Goal: Task Accomplishment & Management: Manage account settings

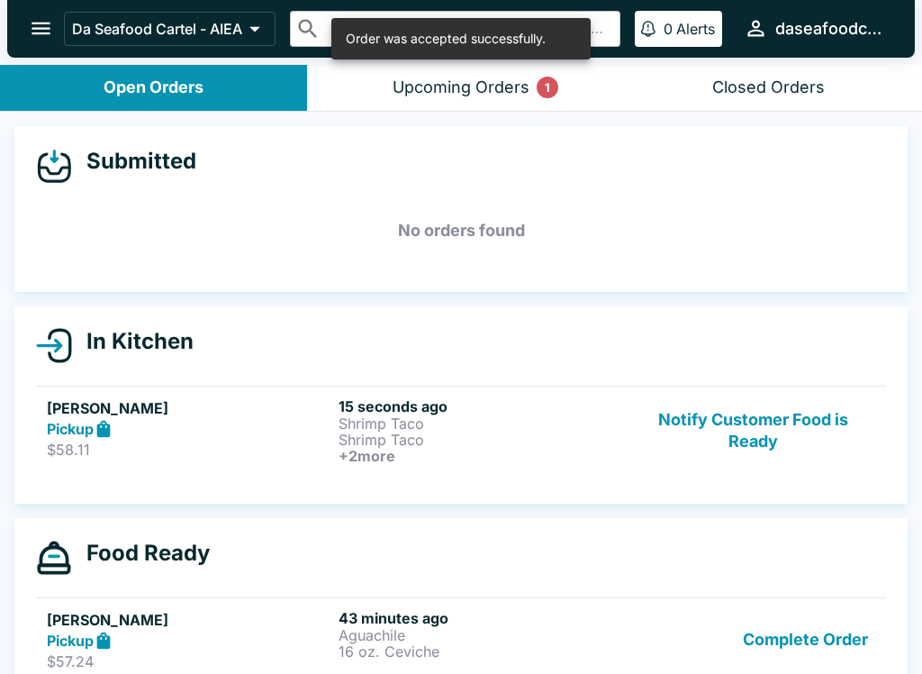
click at [299, 431] on div "Pickup" at bounding box center [189, 429] width 285 height 21
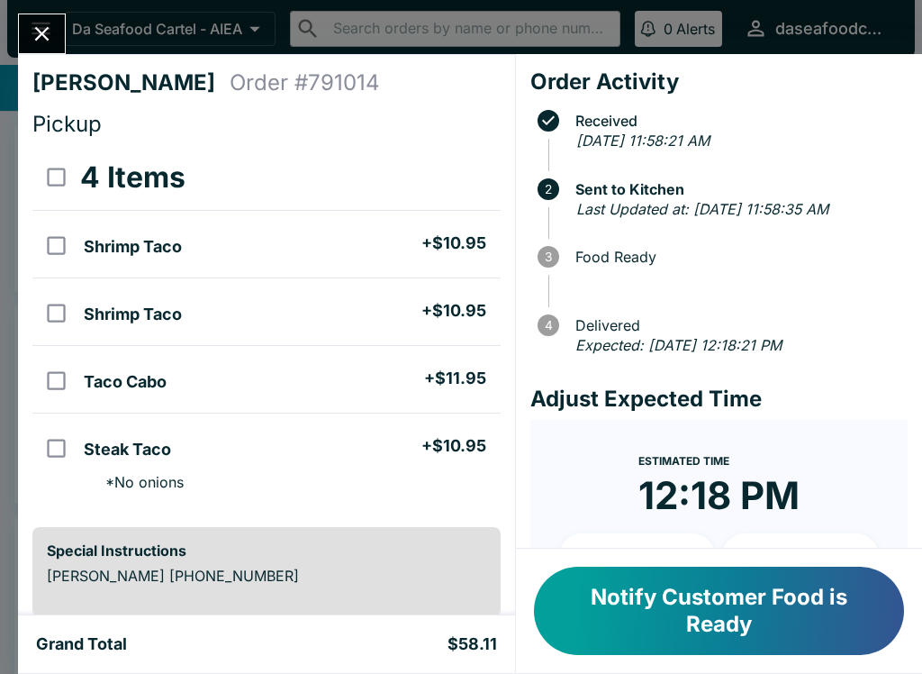
scroll to position [71, 0]
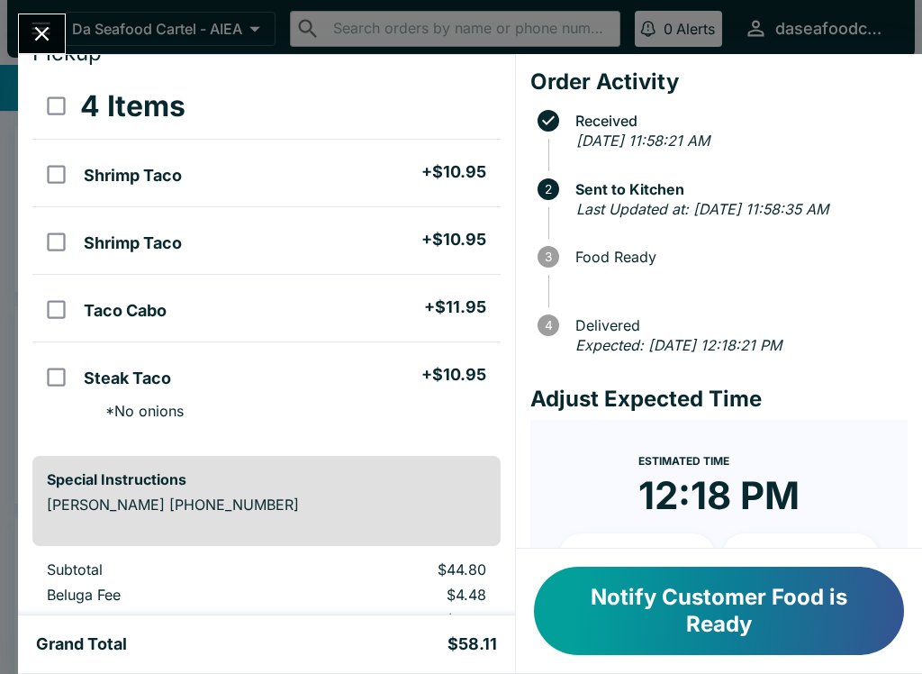
click at [35, 40] on icon "Close" at bounding box center [42, 34] width 14 height 14
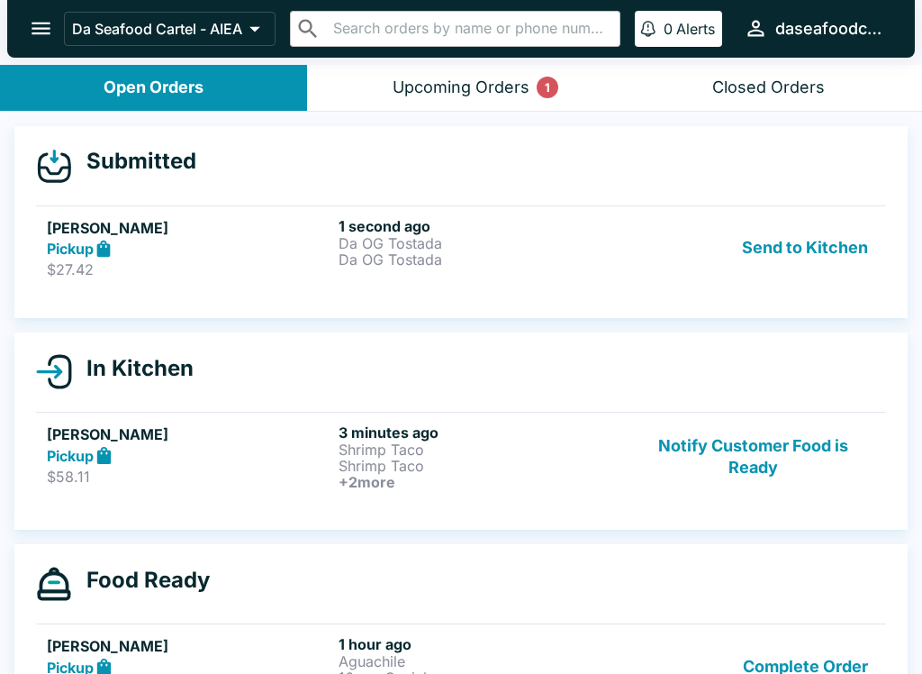
click at [431, 251] on p "Da OG Tostada" at bounding box center [481, 259] width 285 height 16
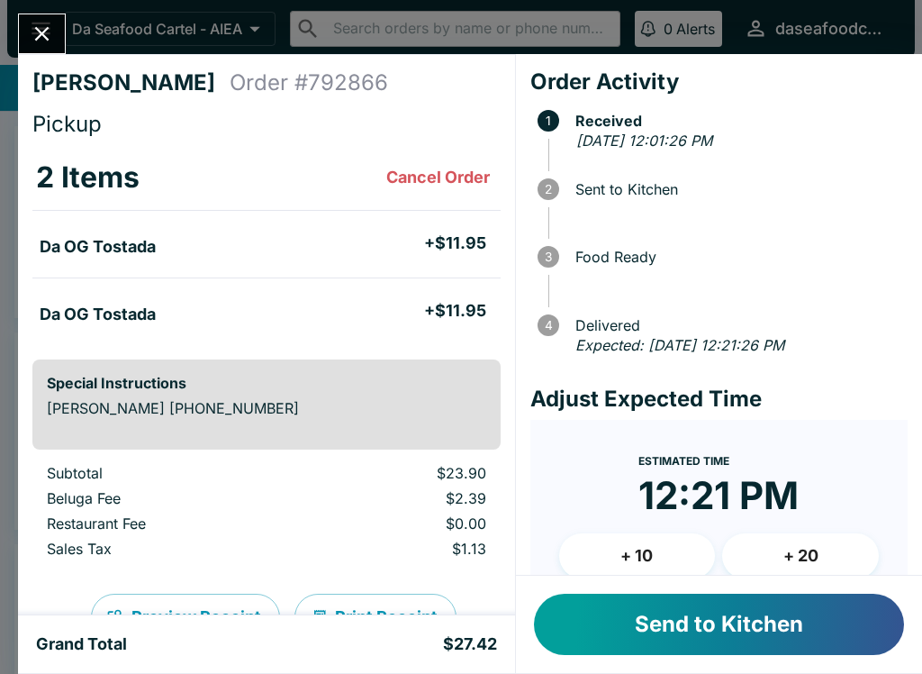
click at [767, 636] on button "Send to Kitchen" at bounding box center [719, 624] width 370 height 61
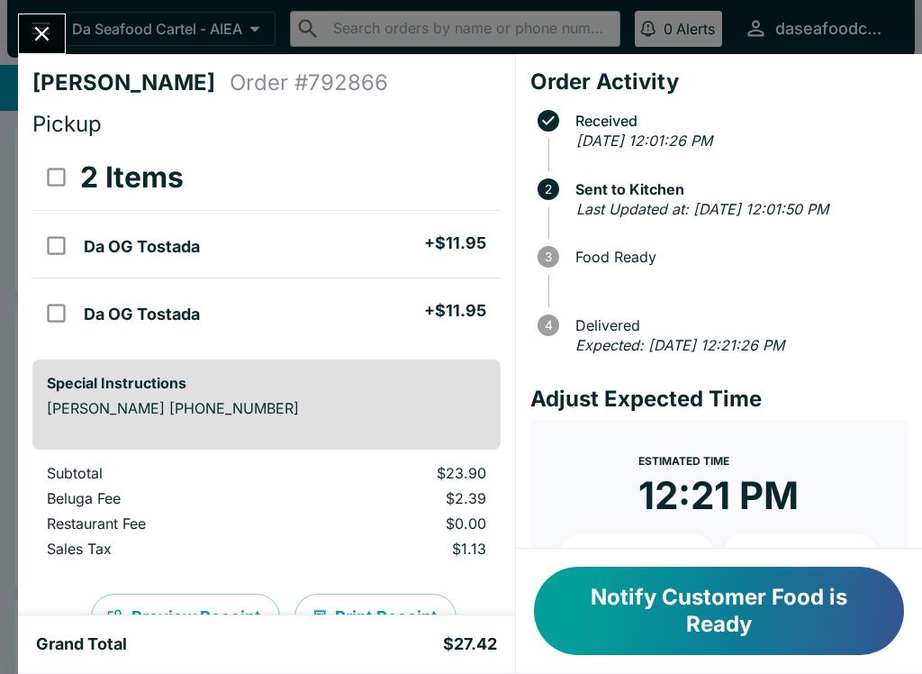
click at [57, 31] on button "Close" at bounding box center [42, 33] width 46 height 39
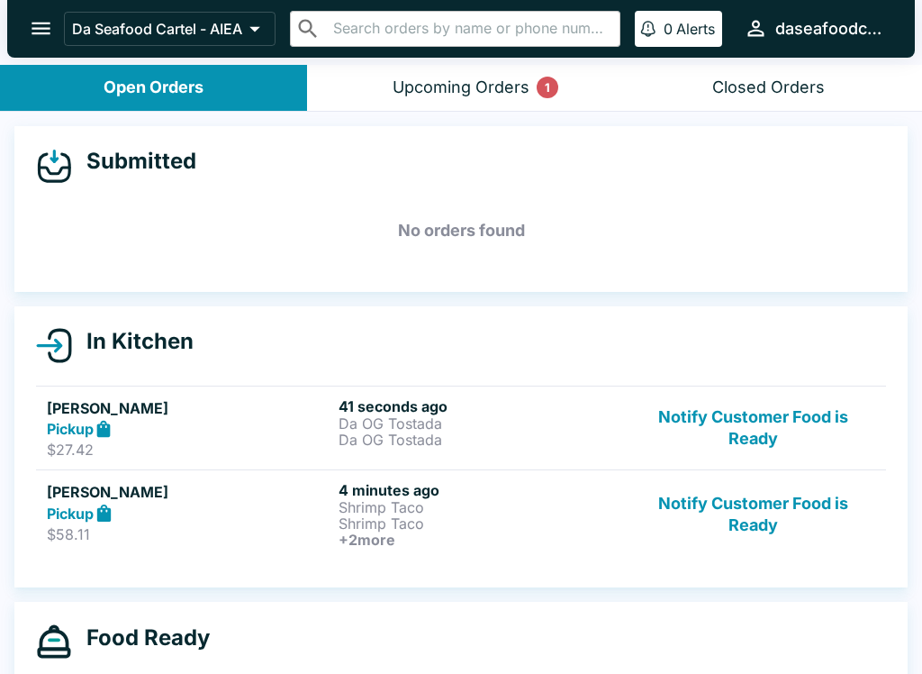
click at [494, 76] on button "Upcoming Orders 1" at bounding box center [460, 88] width 307 height 46
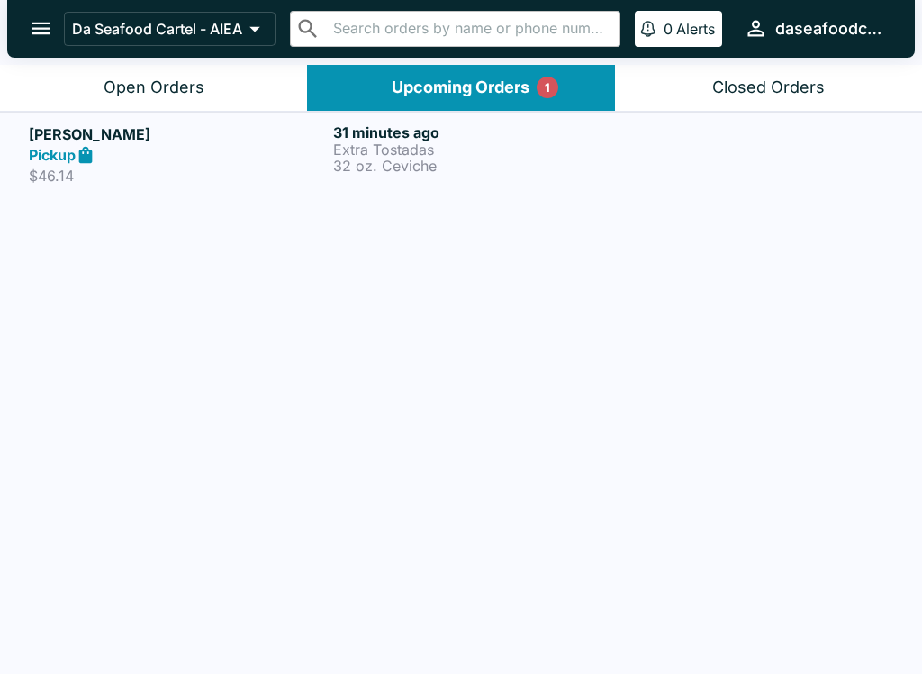
click at [488, 149] on p "Extra Tostadas" at bounding box center [481, 149] width 297 height 16
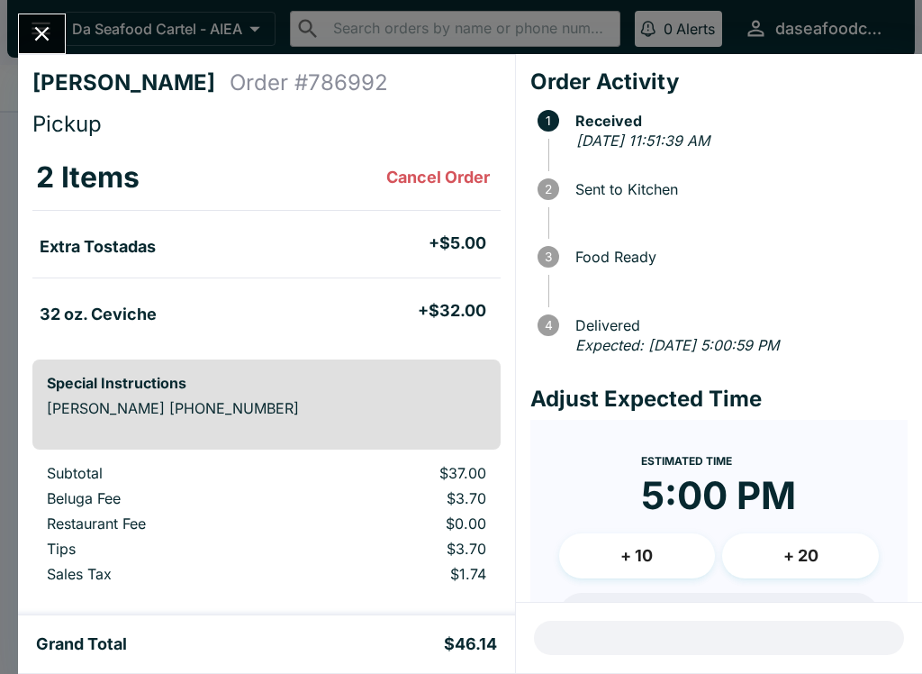
click at [60, 43] on button "Close" at bounding box center [42, 33] width 46 height 39
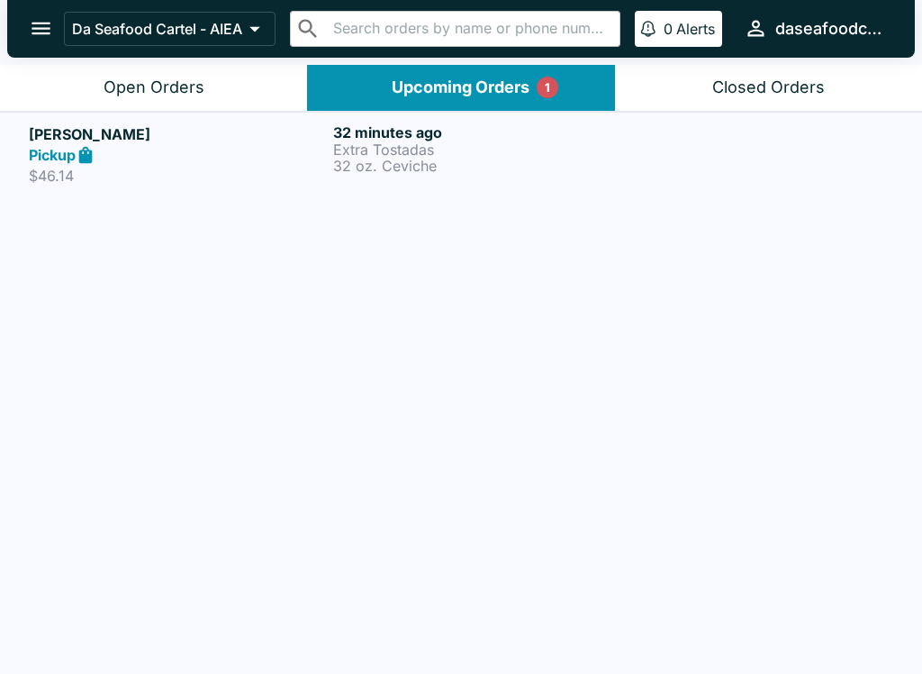
click at [208, 94] on button "Open Orders" at bounding box center [153, 88] width 307 height 46
